Goal: Find specific page/section: Find specific page/section

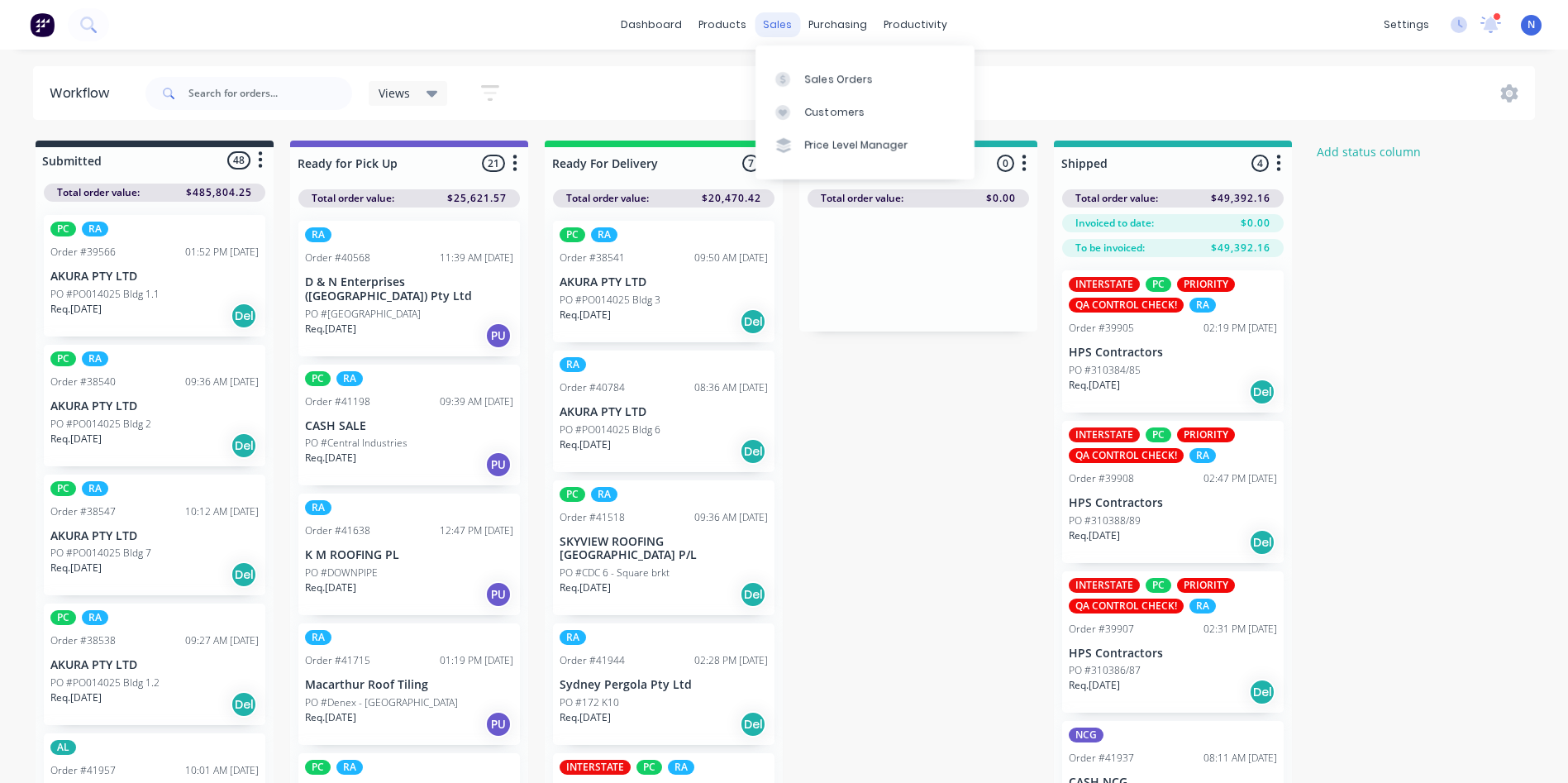
click at [784, 27] on div "sales" at bounding box center [778, 24] width 45 height 24
click at [832, 82] on div "Sales Orders" at bounding box center [838, 78] width 68 height 15
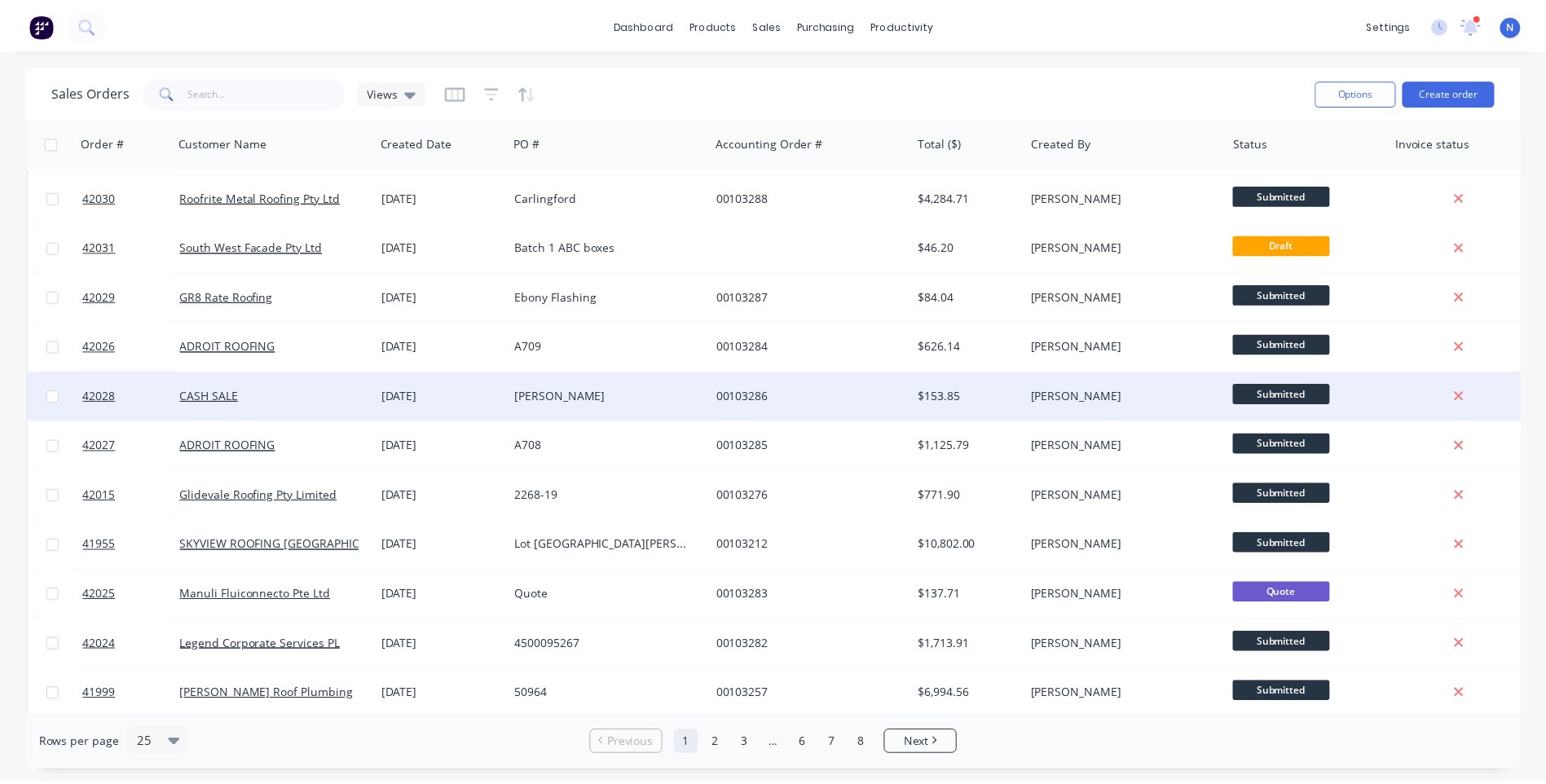
scroll to position [326, 0]
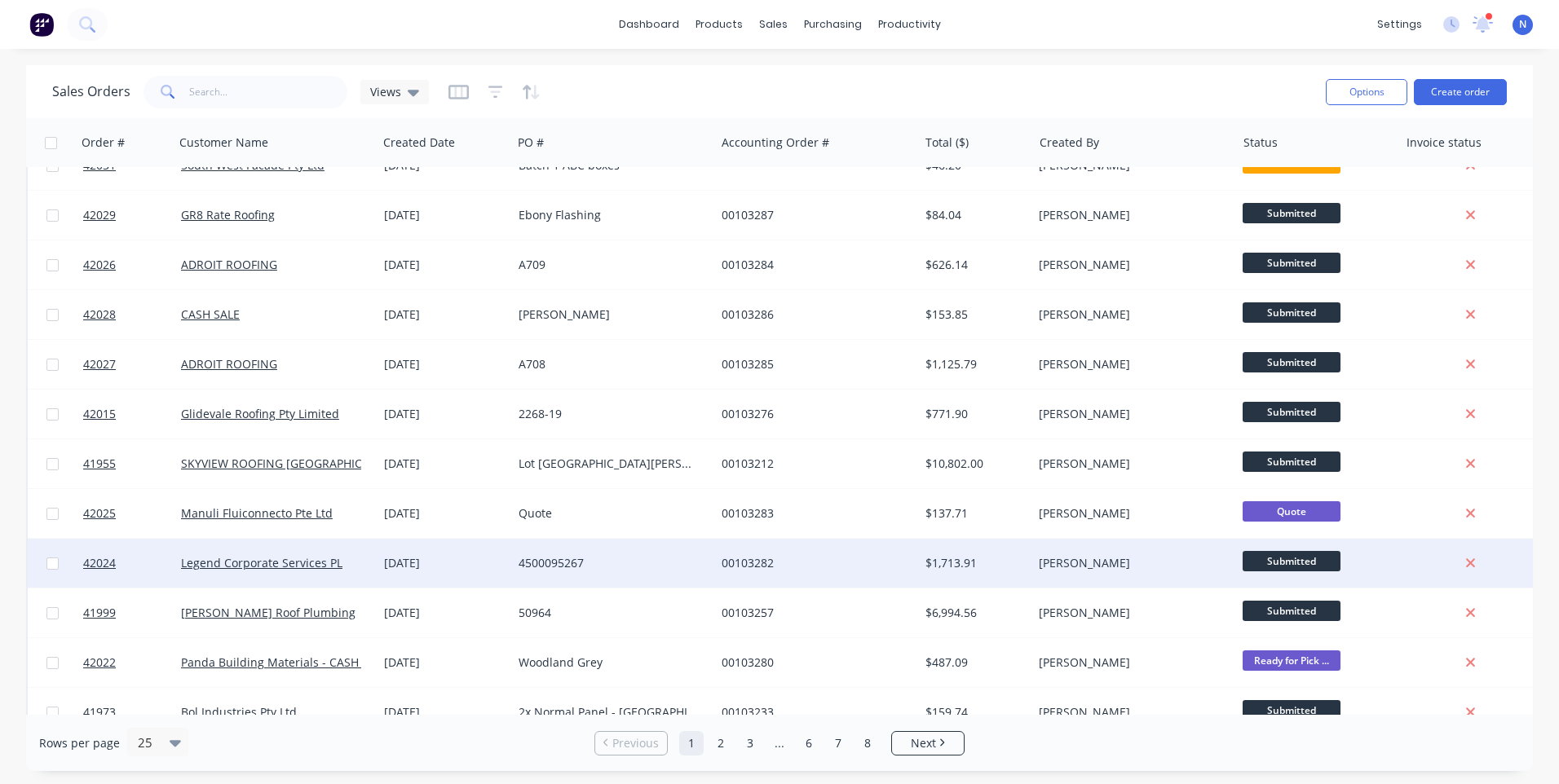
click at [468, 564] on div "[DATE]" at bounding box center [445, 563] width 122 height 16
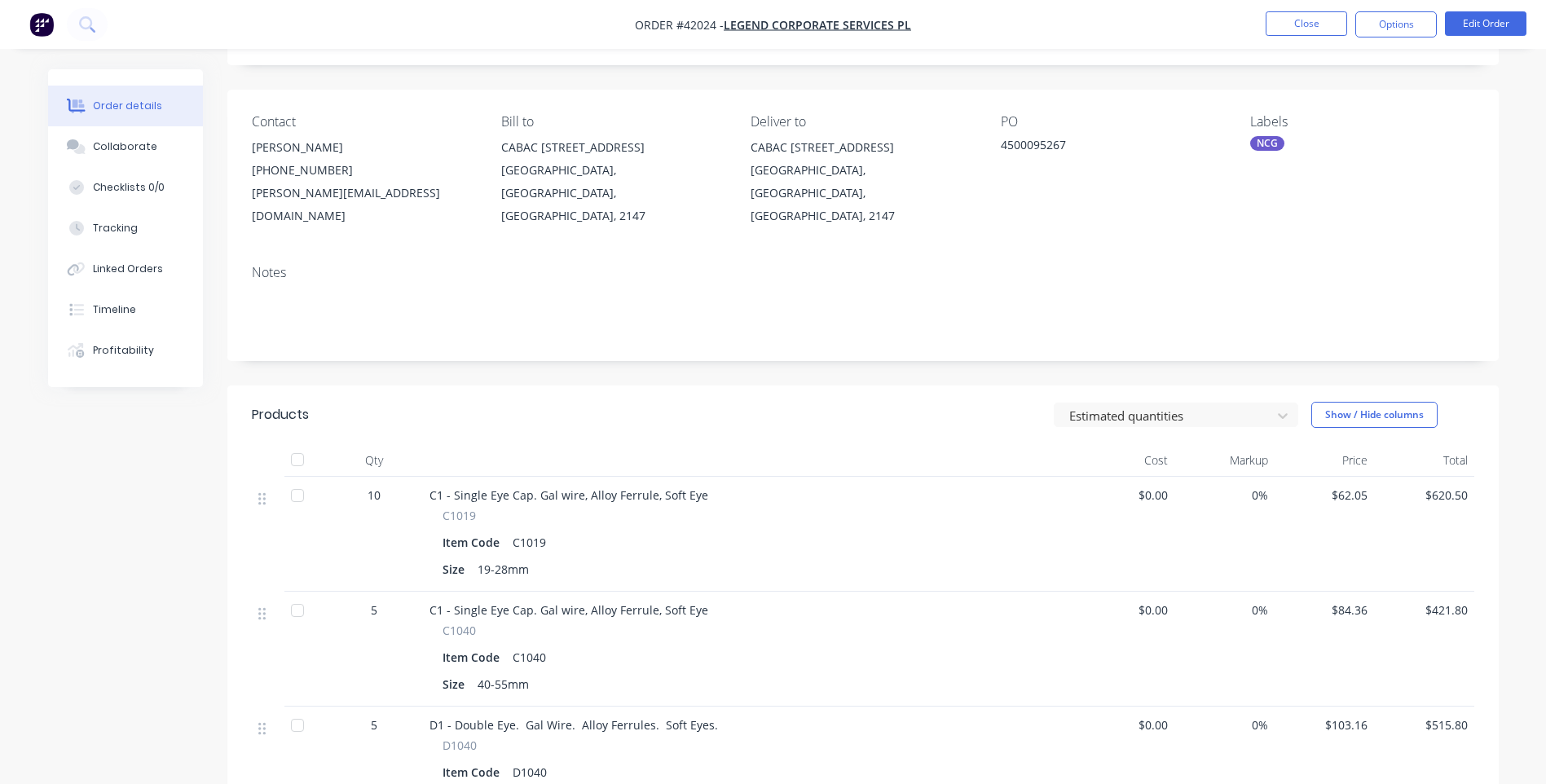
scroll to position [244, 0]
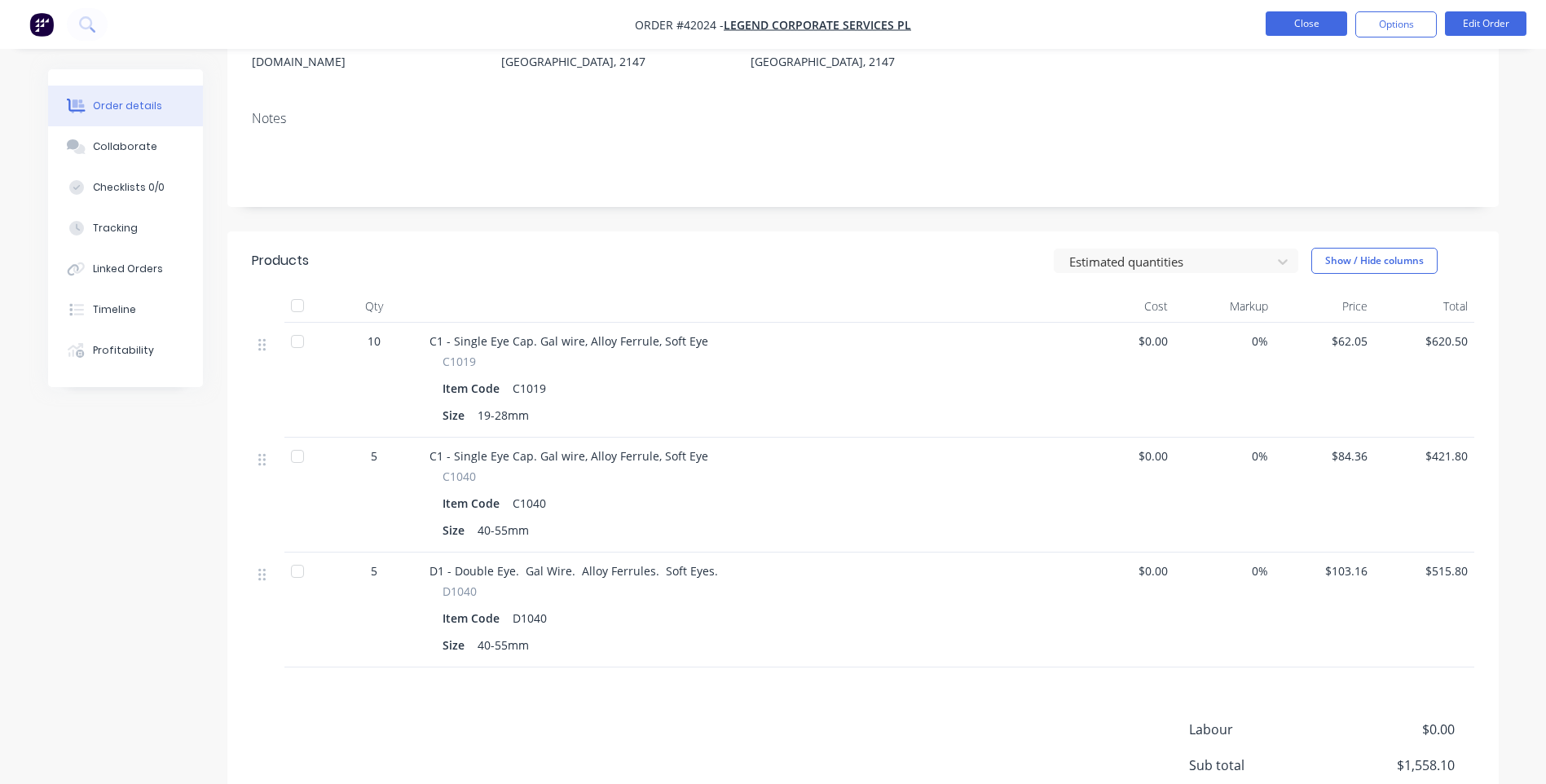
click at [1286, 18] on button "Close" at bounding box center [1307, 23] width 81 height 24
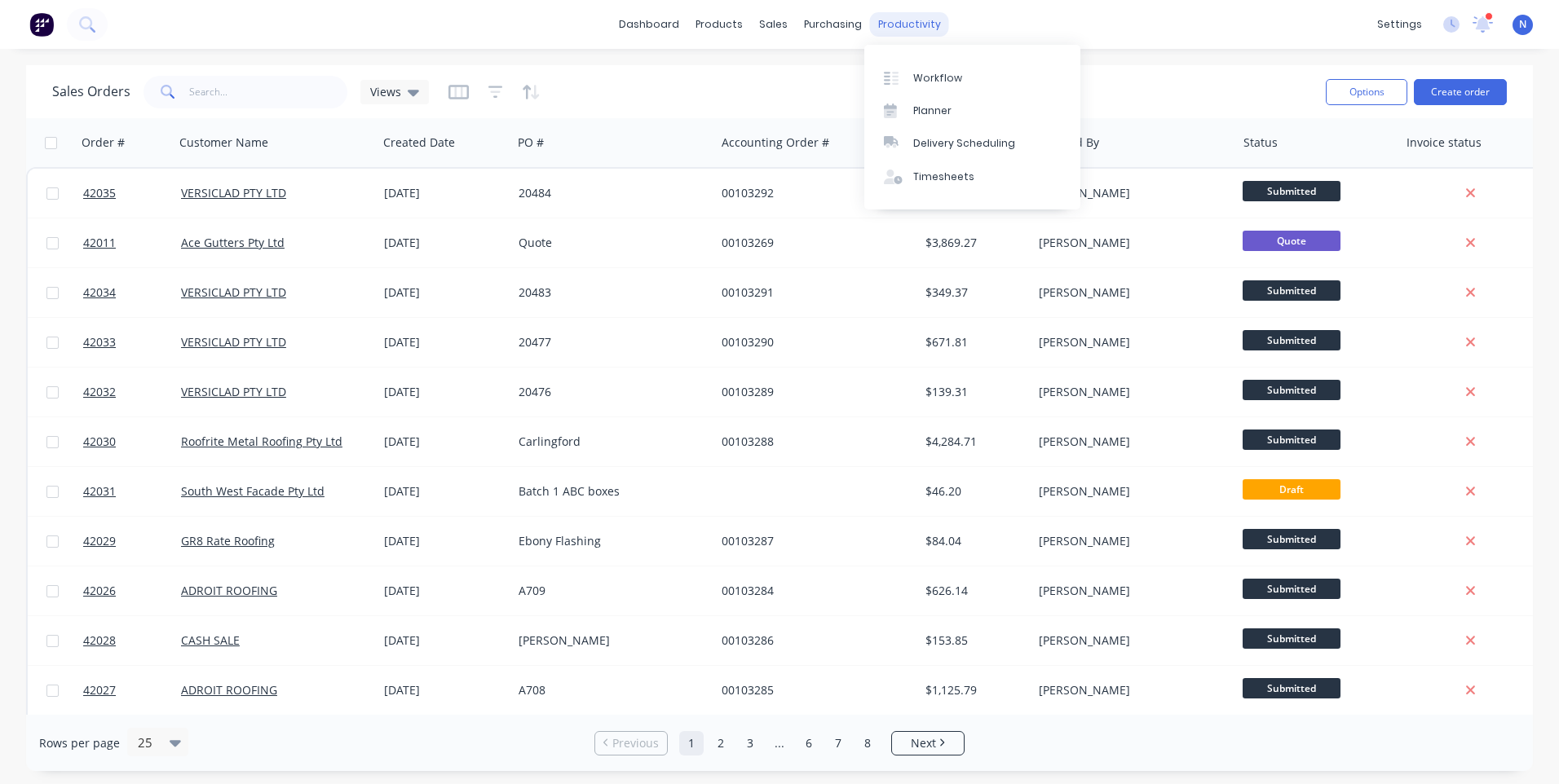
click at [924, 34] on div "productivity" at bounding box center [910, 24] width 79 height 24
click at [917, 75] on div "Workflow" at bounding box center [937, 77] width 49 height 14
